Goal: Go to known website: Access a specific website the user already knows

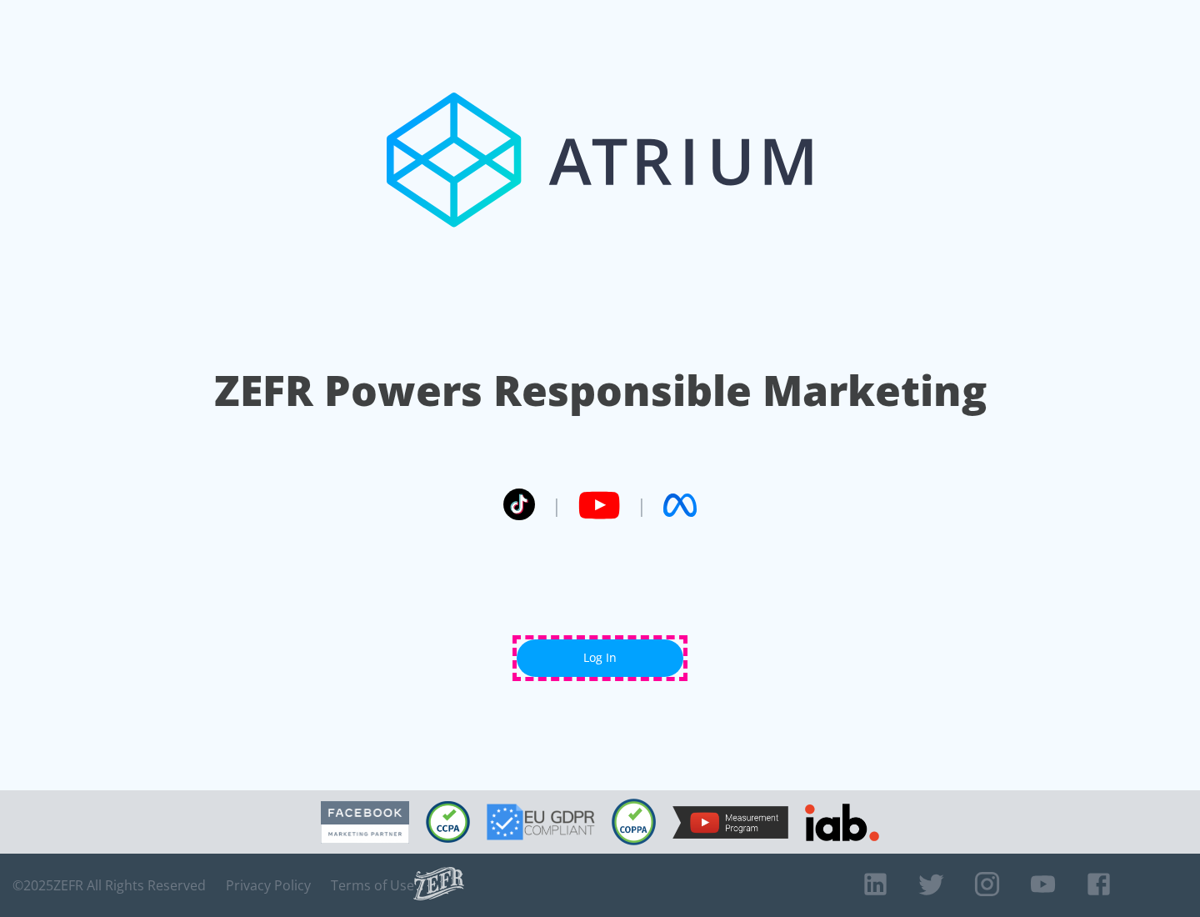
click at [600, 657] on link "Log In" at bounding box center [600, 657] width 167 height 37
